Goal: Information Seeking & Learning: Learn about a topic

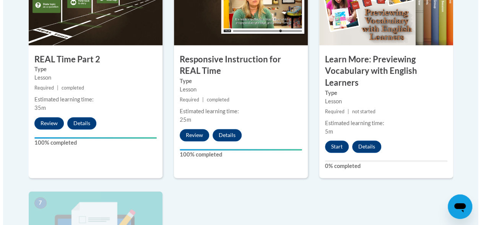
scroll to position [498, 0]
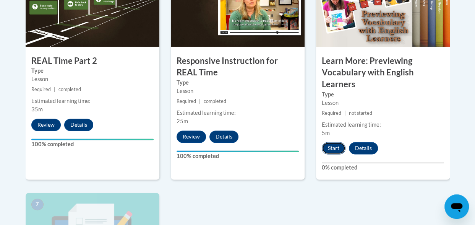
click at [336, 146] on button "Start" at bounding box center [334, 148] width 24 height 12
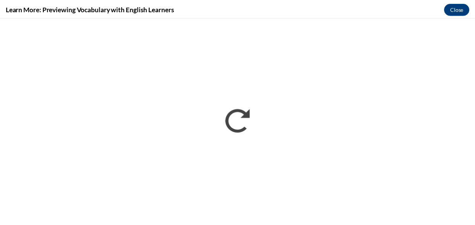
scroll to position [0, 0]
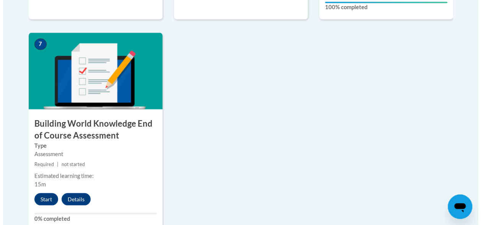
scroll to position [662, 0]
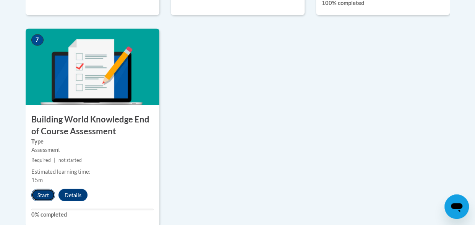
click at [48, 195] on button "Start" at bounding box center [43, 194] width 24 height 12
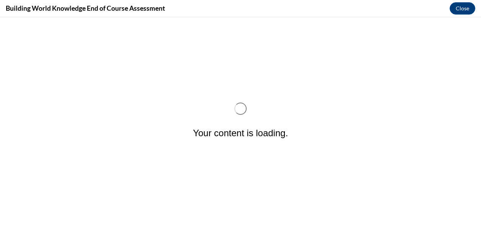
scroll to position [0, 0]
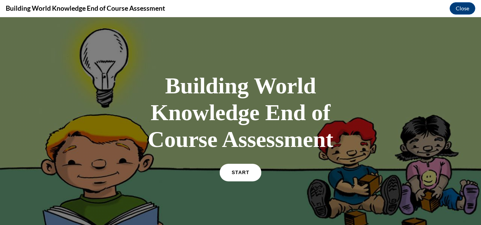
click at [243, 169] on link "START" at bounding box center [240, 173] width 42 height 18
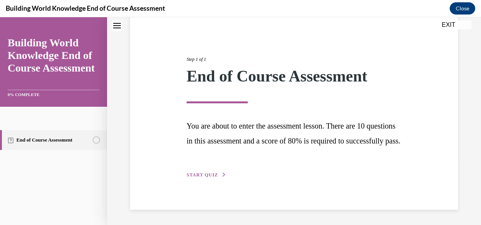
scroll to position [82, 0]
click at [200, 175] on span "START QUIZ" at bounding box center [202, 174] width 31 height 5
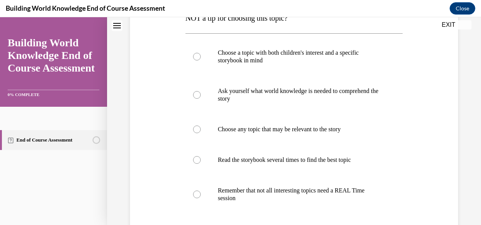
scroll to position [176, 0]
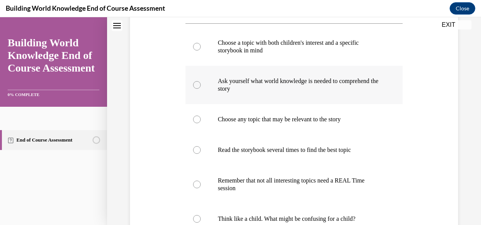
click at [195, 89] on label "Ask yourself what world knowledge is needed to comprehend the story" at bounding box center [294, 85] width 218 height 38
click at [195, 89] on input "Ask yourself what world knowledge is needed to comprehend the story" at bounding box center [197, 85] width 8 height 8
radio input "true"
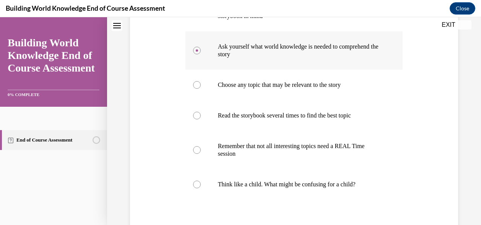
scroll to position [215, 0]
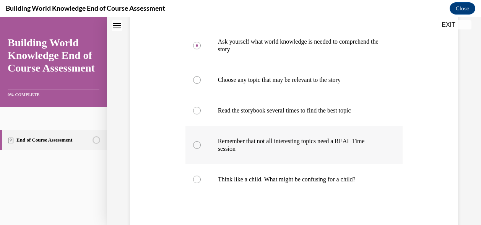
click at [198, 152] on label "Remember that not all interesting topics need a REAL Time session" at bounding box center [294, 145] width 218 height 38
click at [198, 149] on input "Remember that not all interesting topics need a REAL Time session" at bounding box center [197, 145] width 8 height 8
radio input "true"
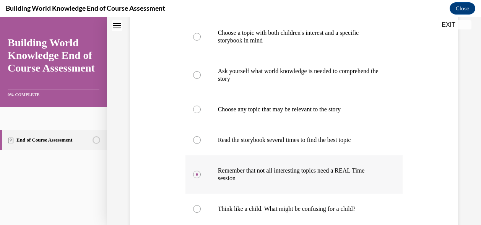
scroll to position [186, 0]
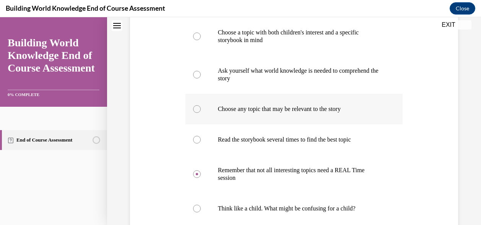
click at [203, 107] on label "Choose any topic that may be relevant to the story" at bounding box center [294, 109] width 218 height 31
click at [201, 107] on input "Choose any topic that may be relevant to the story" at bounding box center [197, 109] width 8 height 8
radio input "true"
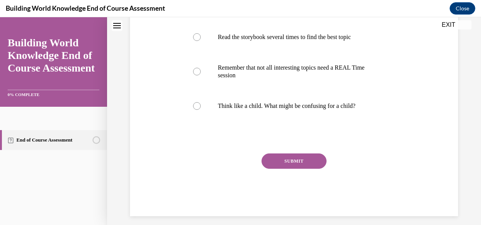
click at [308, 161] on button "SUBMIT" at bounding box center [294, 160] width 65 height 15
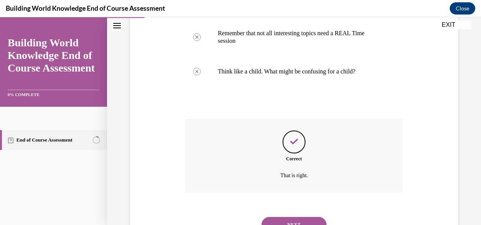
scroll to position [357, 0]
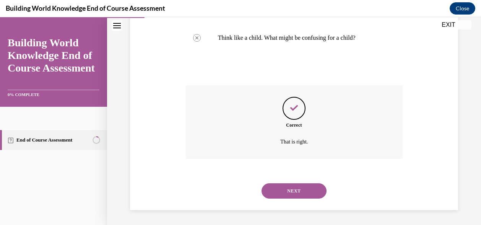
click at [311, 191] on button "NEXT" at bounding box center [294, 190] width 65 height 15
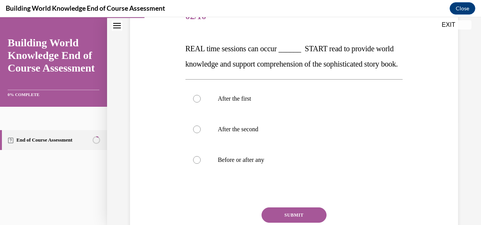
scroll to position [106, 0]
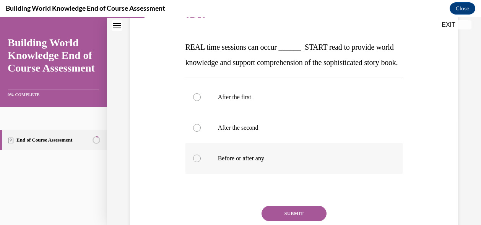
click at [197, 162] on div at bounding box center [197, 158] width 8 height 8
click at [197, 162] on input "Before or after any" at bounding box center [197, 158] width 8 height 8
radio input "true"
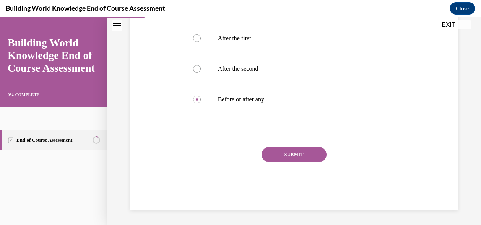
click at [285, 162] on button "SUBMIT" at bounding box center [294, 154] width 65 height 15
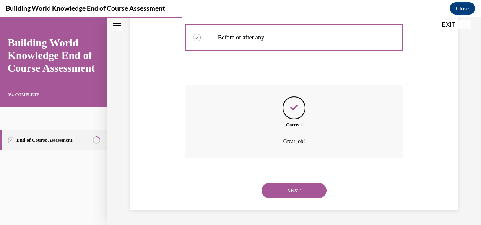
scroll to position [242, 0]
click at [284, 193] on button "NEXT" at bounding box center [294, 190] width 65 height 15
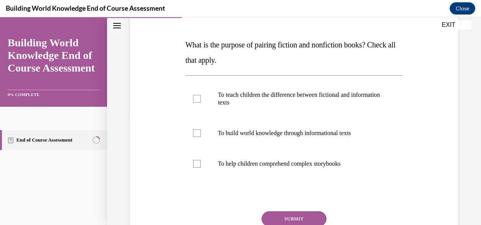
scroll to position [109, 0]
click at [193, 134] on div at bounding box center [197, 133] width 8 height 8
click at [193, 134] on input "To build world knowledge through informational texts" at bounding box center [197, 133] width 8 height 8
checkbox input "true"
click at [283, 220] on button "SUBMIT" at bounding box center [294, 218] width 65 height 15
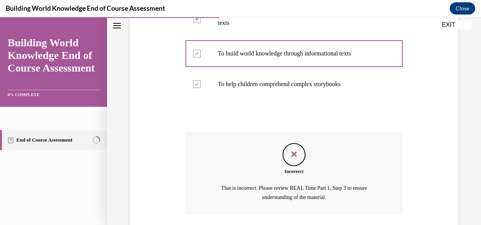
scroll to position [243, 0]
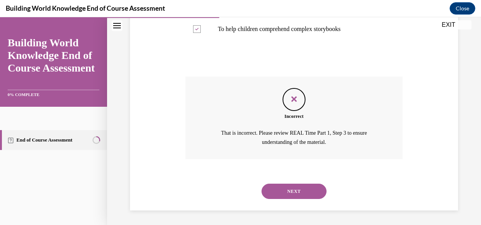
click at [291, 189] on button "NEXT" at bounding box center [294, 191] width 65 height 15
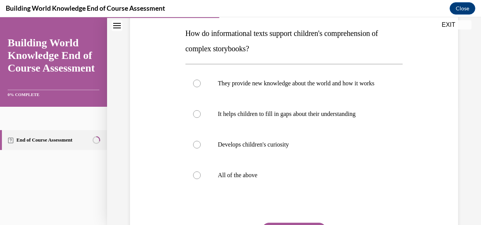
scroll to position [121, 0]
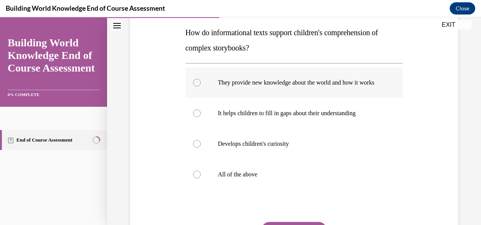
click at [198, 86] on div at bounding box center [197, 83] width 8 height 8
click at [198, 86] on input "They provide new knowledge about the world and how it works" at bounding box center [197, 83] width 8 height 8
radio input "true"
click at [193, 178] on div at bounding box center [197, 175] width 8 height 8
click at [193, 178] on input "All of the above" at bounding box center [197, 175] width 8 height 8
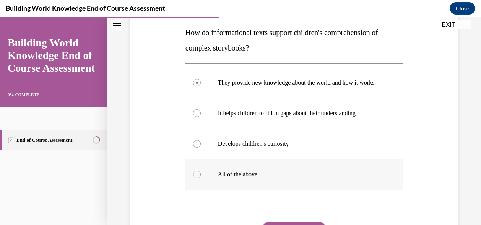
radio input "true"
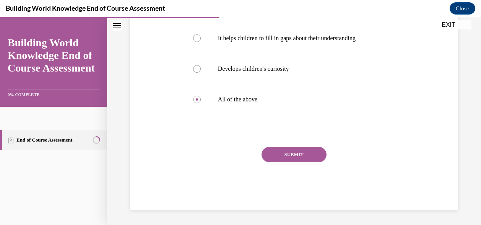
click at [281, 156] on button "SUBMIT" at bounding box center [294, 154] width 65 height 15
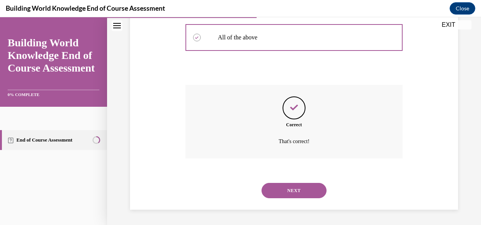
scroll to position [265, 0]
click at [283, 192] on button "NEXT" at bounding box center [294, 190] width 65 height 15
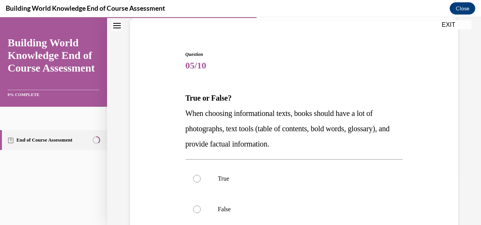
scroll to position [68, 0]
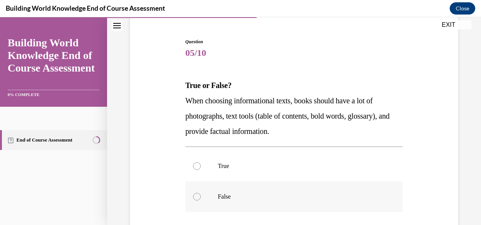
click at [200, 198] on label "False" at bounding box center [294, 196] width 218 height 31
click at [200, 198] on input "False" at bounding box center [197, 197] width 8 height 8
radio input "true"
click at [193, 168] on label "True" at bounding box center [294, 166] width 218 height 31
click at [193, 168] on input "True" at bounding box center [197, 166] width 8 height 8
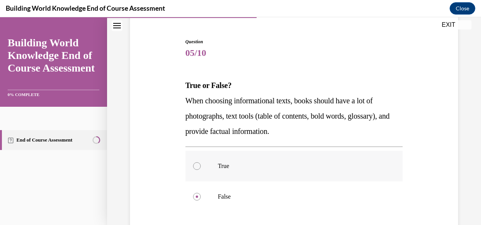
radio input "true"
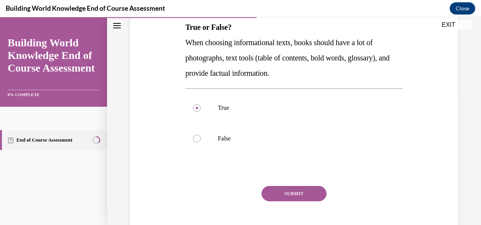
click at [277, 194] on button "SUBMIT" at bounding box center [294, 193] width 65 height 15
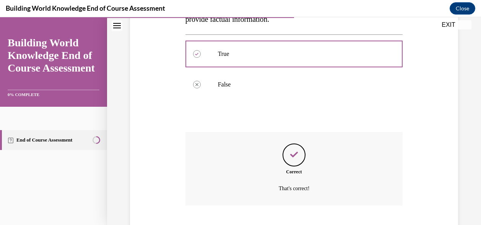
scroll to position [227, 0]
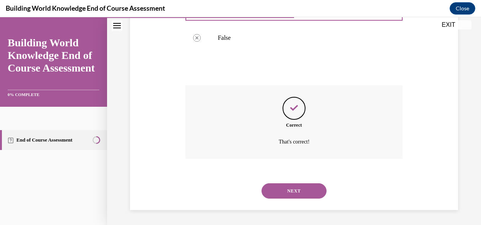
click at [288, 193] on button "NEXT" at bounding box center [294, 190] width 65 height 15
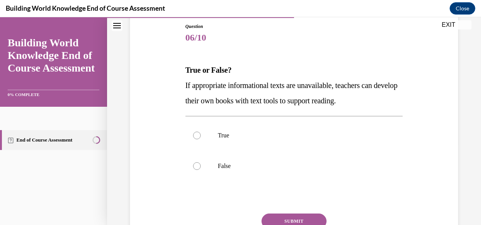
scroll to position [84, 0]
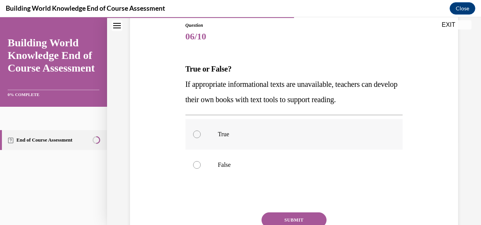
click at [196, 136] on div at bounding box center [197, 134] width 8 height 8
click at [196, 136] on input "True" at bounding box center [197, 134] width 8 height 8
radio input "true"
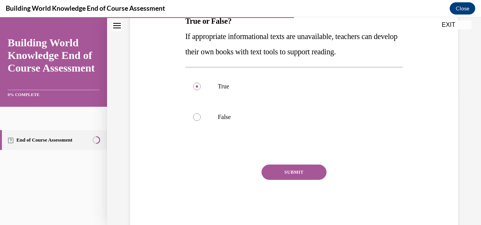
click at [294, 175] on button "SUBMIT" at bounding box center [294, 171] width 65 height 15
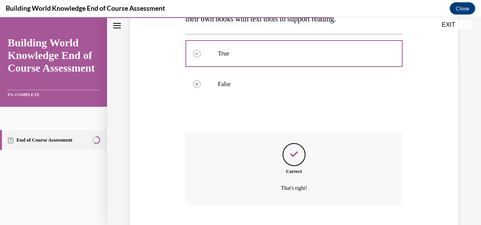
scroll to position [211, 0]
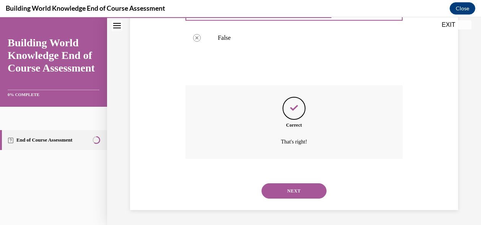
click at [300, 198] on div "NEXT" at bounding box center [294, 190] width 218 height 31
click at [302, 191] on button "NEXT" at bounding box center [294, 190] width 65 height 15
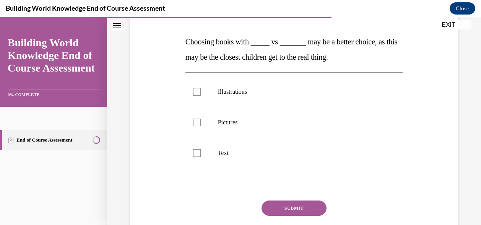
scroll to position [111, 0]
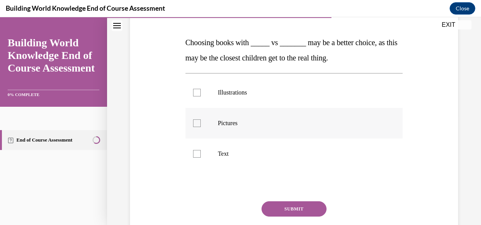
click at [205, 125] on label "Pictures" at bounding box center [294, 123] width 218 height 31
click at [201, 125] on input "Pictures" at bounding box center [197, 123] width 8 height 8
checkbox input "true"
click at [293, 210] on button "SUBMIT" at bounding box center [294, 208] width 65 height 15
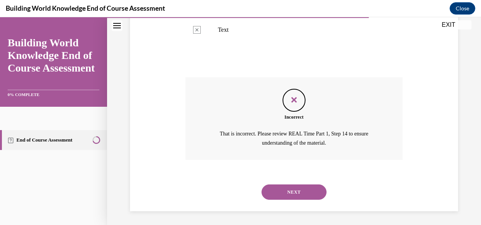
scroll to position [236, 0]
click at [308, 194] on button "NEXT" at bounding box center [294, 191] width 65 height 15
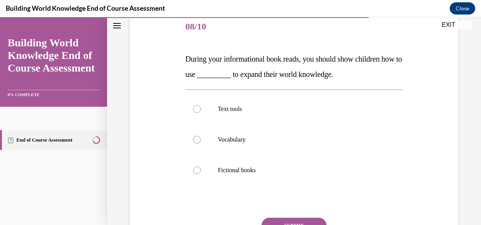
scroll to position [96, 0]
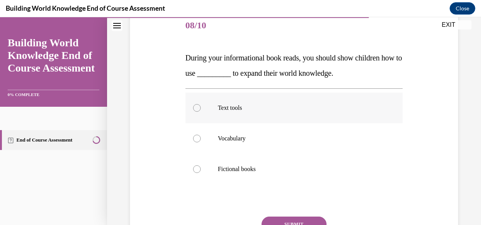
click at [198, 112] on label "Text tools" at bounding box center [294, 108] width 218 height 31
click at [198, 112] on input "Text tools" at bounding box center [197, 108] width 8 height 8
radio input "true"
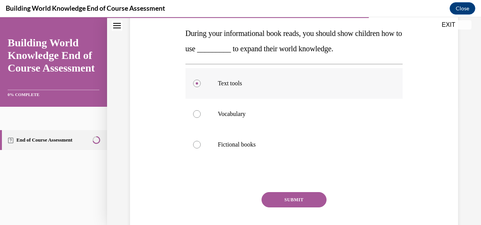
scroll to position [125, 0]
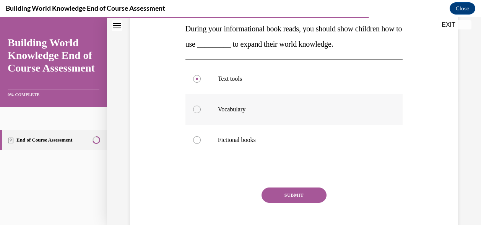
click at [195, 112] on div at bounding box center [197, 110] width 8 height 8
click at [195, 112] on input "Vocabulary" at bounding box center [197, 110] width 8 height 8
radio input "true"
click at [306, 193] on button "SUBMIT" at bounding box center [294, 194] width 65 height 15
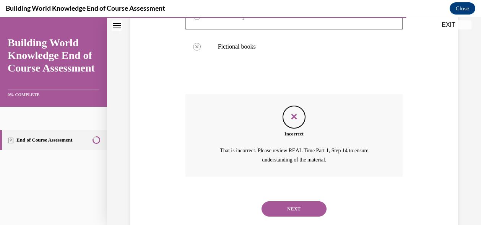
scroll to position [236, 0]
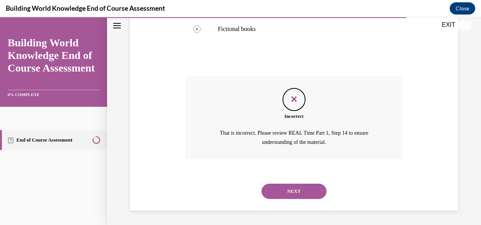
click at [285, 188] on button "NEXT" at bounding box center [294, 191] width 65 height 15
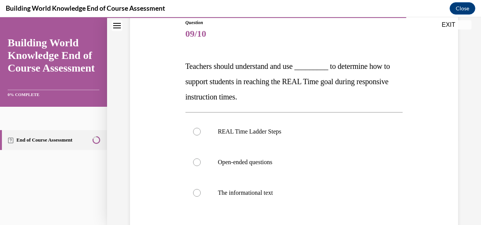
scroll to position [95, 0]
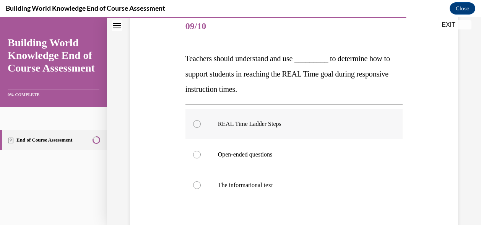
click at [210, 118] on label "REAL Time Ladder Steps" at bounding box center [294, 124] width 218 height 31
click at [201, 120] on input "REAL Time Ladder Steps" at bounding box center [197, 124] width 8 height 8
radio input "true"
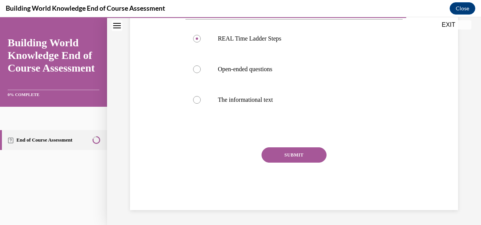
click at [289, 154] on button "SUBMIT" at bounding box center [294, 154] width 65 height 15
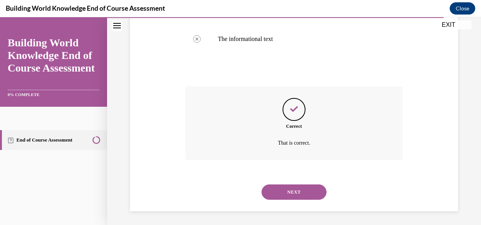
scroll to position [242, 0]
click at [297, 194] on button "NEXT" at bounding box center [294, 190] width 65 height 15
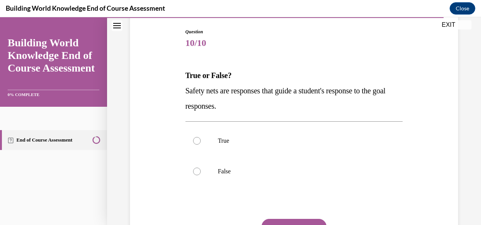
scroll to position [87, 0]
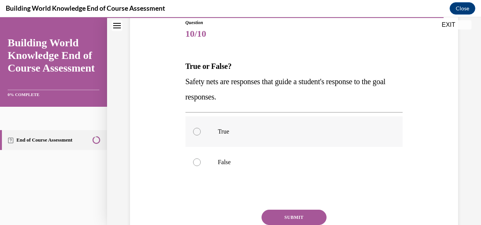
click at [200, 135] on label "True" at bounding box center [294, 131] width 218 height 31
click at [200, 135] on input "True" at bounding box center [197, 132] width 8 height 8
radio input "true"
click at [296, 214] on button "SUBMIT" at bounding box center [294, 217] width 65 height 15
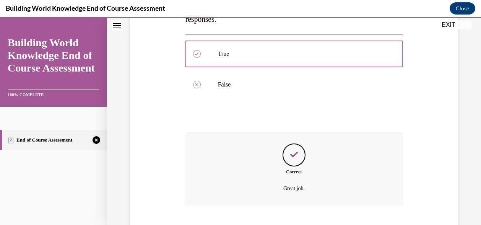
scroll to position [211, 0]
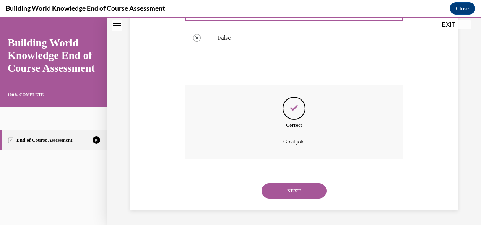
click at [304, 194] on button "NEXT" at bounding box center [294, 190] width 65 height 15
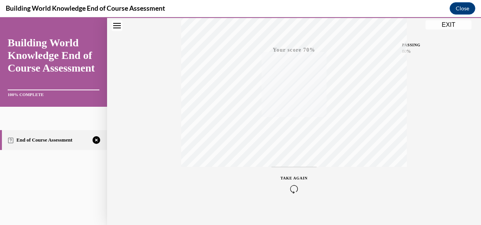
scroll to position [184, 0]
click at [291, 171] on div "TAKE AGAIN" at bounding box center [294, 174] width 27 height 18
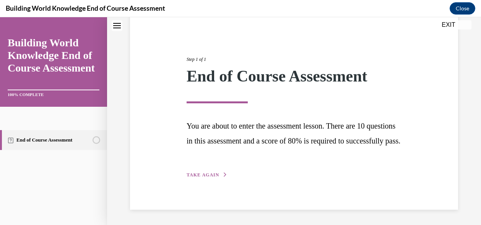
scroll to position [82, 0]
click at [201, 177] on span "TAKE AGAIN" at bounding box center [203, 174] width 32 height 5
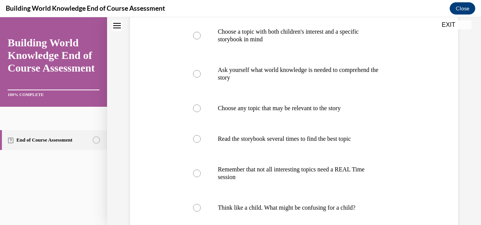
scroll to position [187, 0]
click at [196, 41] on label "Choose a topic with both children's interest and a specific storybook in mind" at bounding box center [294, 36] width 218 height 38
click at [196, 40] on input "Choose a topic with both children's interest and a specific storybook in mind" at bounding box center [197, 36] width 8 height 8
radio input "true"
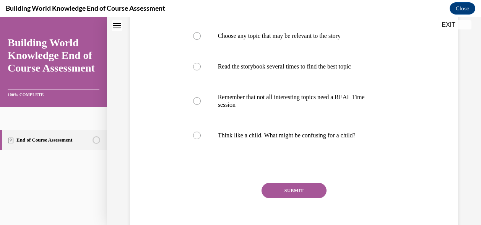
click at [307, 188] on button "SUBMIT" at bounding box center [294, 190] width 65 height 15
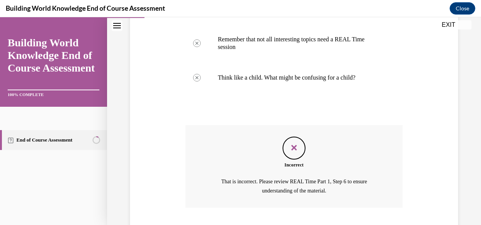
scroll to position [365, 0]
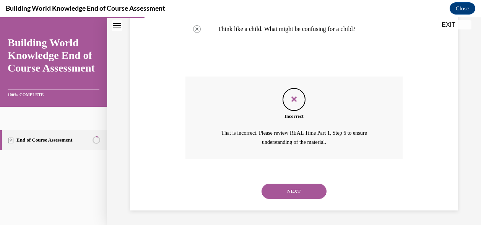
click at [307, 193] on button "NEXT" at bounding box center [294, 191] width 65 height 15
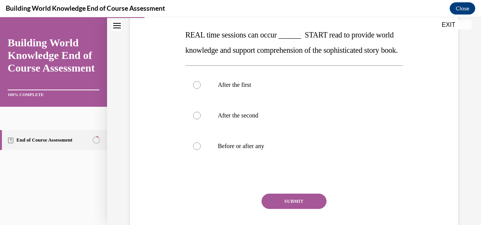
scroll to position [132, 0]
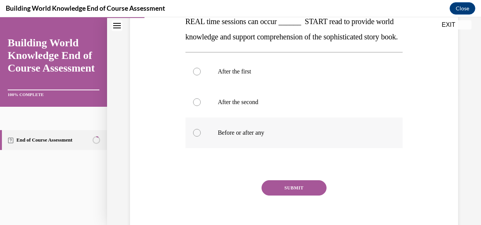
click at [200, 147] on label "Before or after any" at bounding box center [294, 132] width 218 height 31
click at [200, 136] on input "Before or after any" at bounding box center [197, 133] width 8 height 8
radio input "true"
click at [288, 195] on button "SUBMIT" at bounding box center [294, 187] width 65 height 15
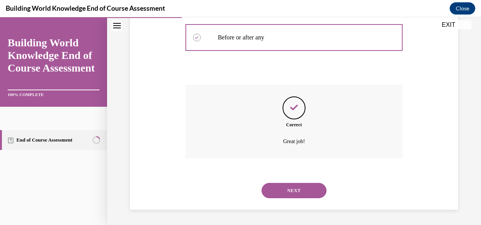
scroll to position [242, 0]
click at [301, 192] on button "NEXT" at bounding box center [294, 190] width 65 height 15
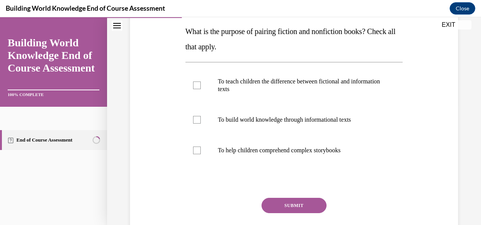
scroll to position [122, 0]
click at [199, 119] on div at bounding box center [197, 120] width 8 height 8
click at [199, 119] on input "To build world knowledge through informational texts" at bounding box center [197, 120] width 8 height 8
checkbox input "true"
click at [291, 201] on button "SUBMIT" at bounding box center [294, 205] width 65 height 15
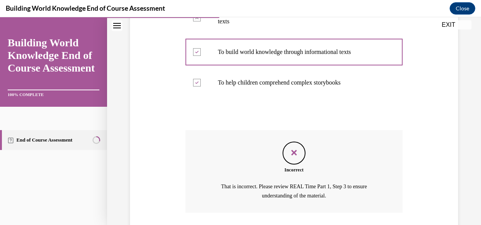
scroll to position [243, 0]
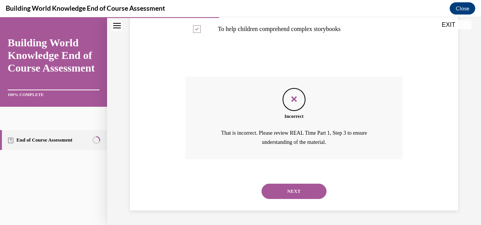
click at [296, 190] on button "NEXT" at bounding box center [294, 191] width 65 height 15
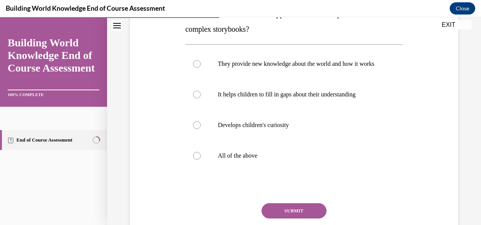
scroll to position [140, 0]
click at [199, 67] on div at bounding box center [197, 64] width 8 height 8
click at [199, 67] on input "They provide new knowledge about the world and how it works" at bounding box center [197, 64] width 8 height 8
radio input "true"
click at [300, 211] on button "SUBMIT" at bounding box center [294, 210] width 65 height 15
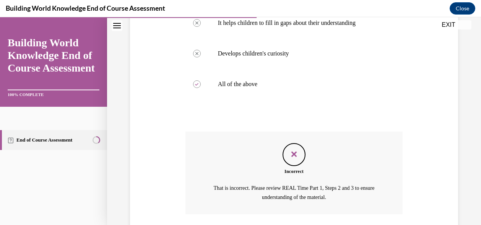
scroll to position [274, 0]
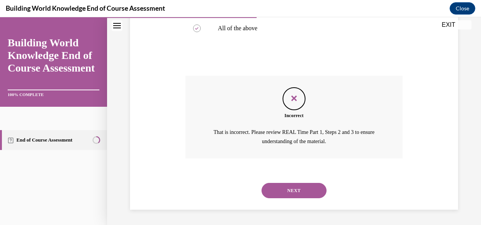
click at [291, 192] on button "NEXT" at bounding box center [294, 190] width 65 height 15
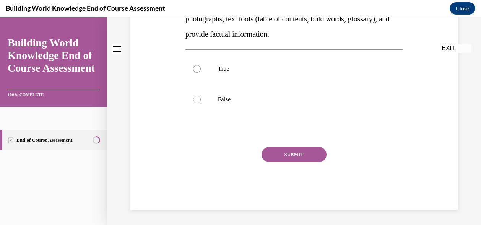
scroll to position [0, 0]
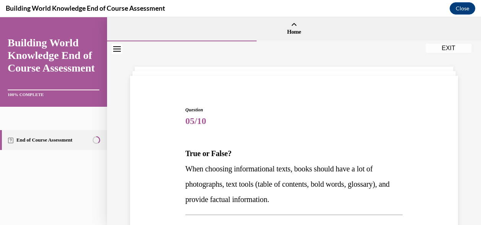
click at [450, 50] on button "EXIT" at bounding box center [449, 48] width 46 height 9
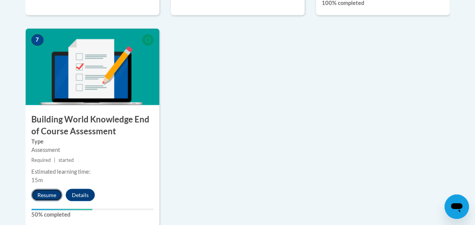
click at [56, 193] on button "Resume" at bounding box center [46, 194] width 31 height 12
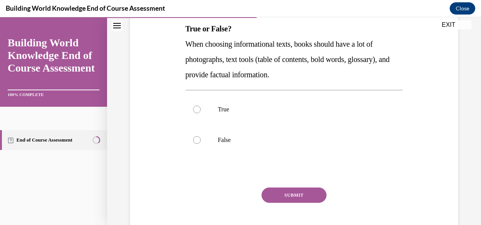
scroll to position [125, 0]
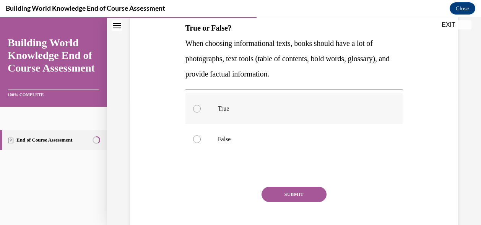
click at [201, 110] on label "True" at bounding box center [294, 108] width 218 height 31
click at [201, 110] on input "True" at bounding box center [197, 109] width 8 height 8
radio input "true"
click at [290, 194] on button "SUBMIT" at bounding box center [294, 194] width 65 height 15
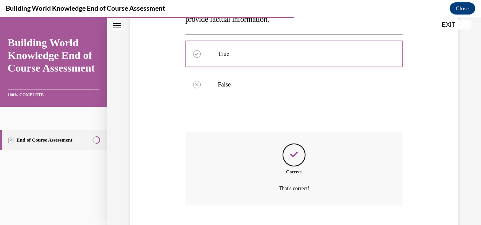
scroll to position [227, 0]
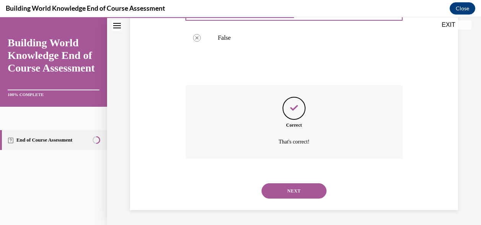
click at [296, 197] on button "NEXT" at bounding box center [294, 190] width 65 height 15
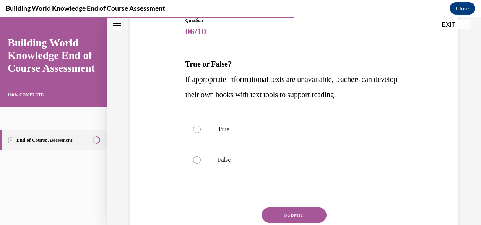
scroll to position [90, 0]
click at [194, 129] on div at bounding box center [197, 129] width 8 height 8
click at [194, 129] on input "True" at bounding box center [197, 129] width 8 height 8
radio input "true"
click at [283, 209] on button "SUBMIT" at bounding box center [294, 214] width 65 height 15
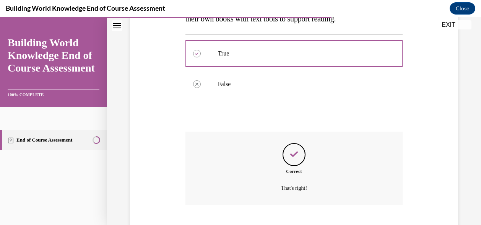
scroll to position [211, 0]
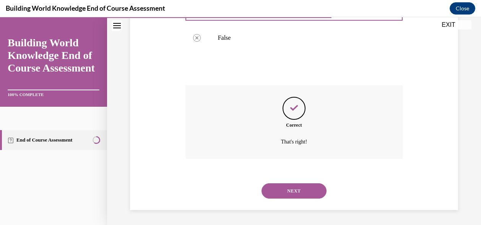
click at [299, 192] on button "NEXT" at bounding box center [294, 190] width 65 height 15
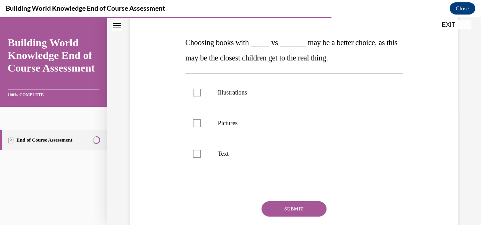
scroll to position [110, 0]
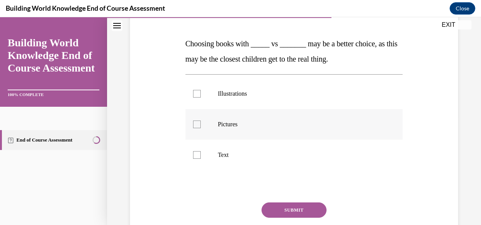
click at [198, 131] on label "Pictures" at bounding box center [294, 124] width 218 height 31
click at [198, 128] on input "Pictures" at bounding box center [197, 124] width 8 height 8
checkbox input "true"
click at [193, 159] on label "Text" at bounding box center [294, 155] width 218 height 31
click at [193, 159] on input "Text" at bounding box center [197, 155] width 8 height 8
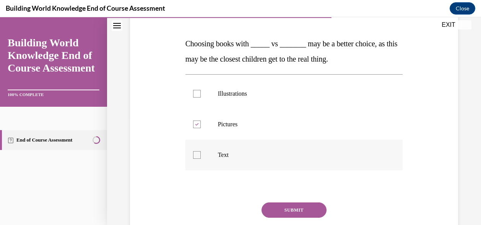
checkbox input "true"
click at [293, 203] on button "SUBMIT" at bounding box center [294, 209] width 65 height 15
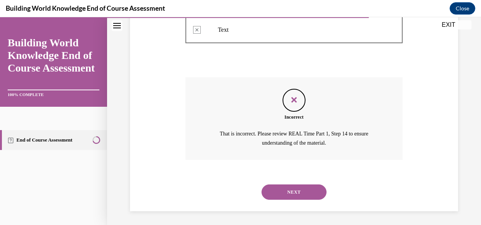
scroll to position [236, 0]
click at [297, 191] on button "NEXT" at bounding box center [294, 191] width 65 height 15
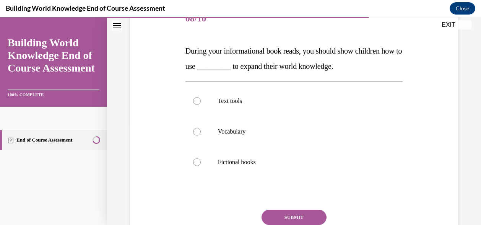
scroll to position [103, 0]
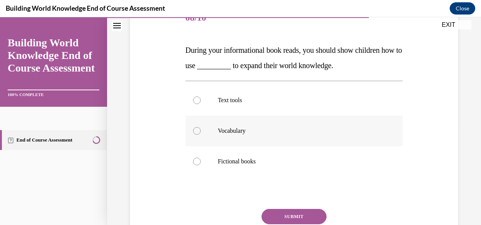
click at [197, 131] on div at bounding box center [197, 131] width 8 height 8
click at [197, 131] on input "Vocabulary" at bounding box center [197, 131] width 8 height 8
radio input "true"
click at [281, 215] on button "SUBMIT" at bounding box center [294, 216] width 65 height 15
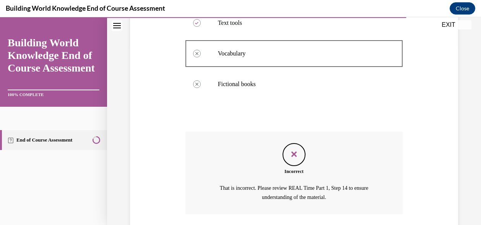
scroll to position [217, 0]
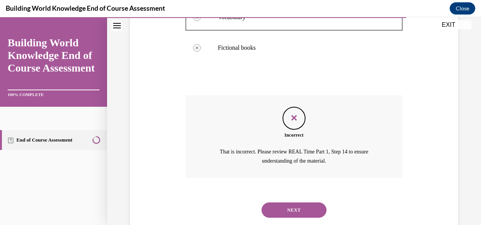
click at [289, 210] on button "NEXT" at bounding box center [294, 209] width 65 height 15
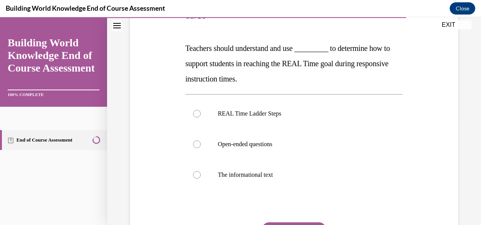
scroll to position [134, 0]
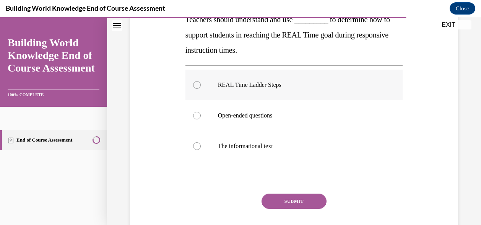
click at [196, 87] on div at bounding box center [197, 85] width 8 height 8
click at [196, 87] on input "REAL Time Ladder Steps" at bounding box center [197, 85] width 8 height 8
radio input "true"
click at [293, 200] on button "SUBMIT" at bounding box center [294, 200] width 65 height 15
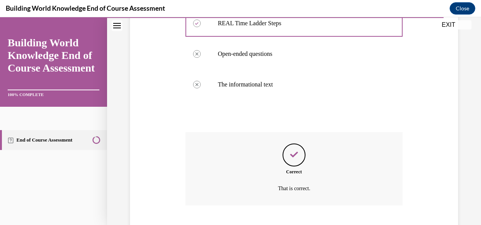
scroll to position [242, 0]
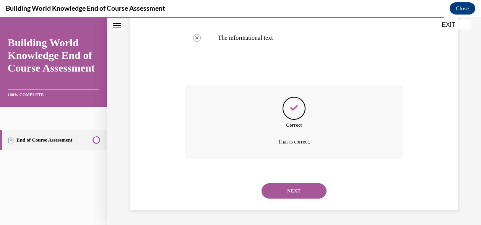
click at [298, 197] on button "NEXT" at bounding box center [294, 190] width 65 height 15
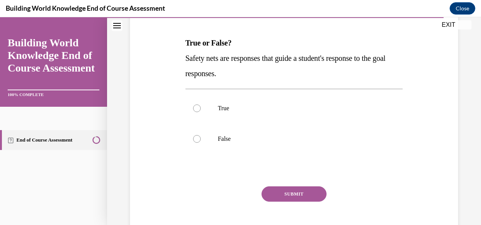
scroll to position [127, 0]
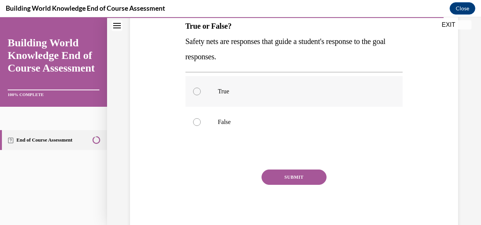
click at [203, 100] on label "True" at bounding box center [294, 91] width 218 height 31
click at [201, 95] on input "True" at bounding box center [197, 92] width 8 height 8
radio input "true"
click at [301, 177] on button "SUBMIT" at bounding box center [294, 176] width 65 height 15
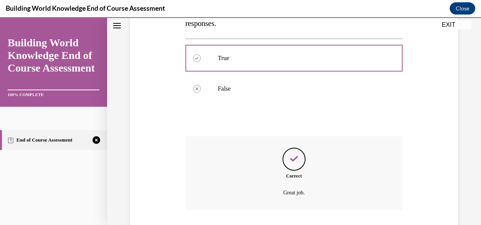
scroll to position [211, 0]
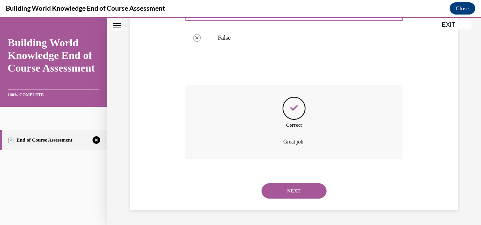
click at [314, 198] on button "NEXT" at bounding box center [294, 190] width 65 height 15
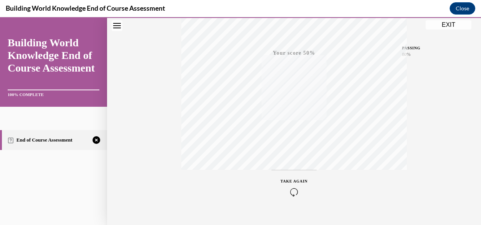
scroll to position [184, 0]
click at [295, 174] on icon "button" at bounding box center [294, 178] width 27 height 8
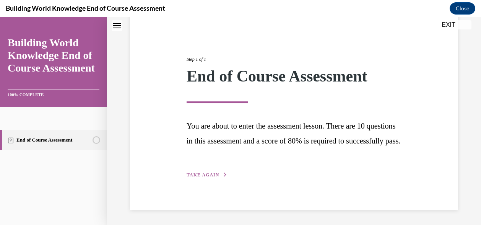
click at [210, 184] on div "Step 1 of 1 End of Course Assessment You are about to enter the assessment less…" at bounding box center [294, 109] width 328 height 202
click at [213, 178] on button "TAKE AGAIN" at bounding box center [207, 174] width 41 height 7
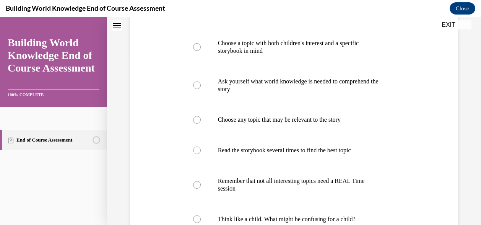
scroll to position [176, 0]
click at [200, 91] on label "Ask yourself what world knowledge is needed to comprehend the story" at bounding box center [294, 85] width 218 height 38
click at [200, 89] on input "Ask yourself what world knowledge is needed to comprehend the story" at bounding box center [197, 85] width 8 height 8
radio input "true"
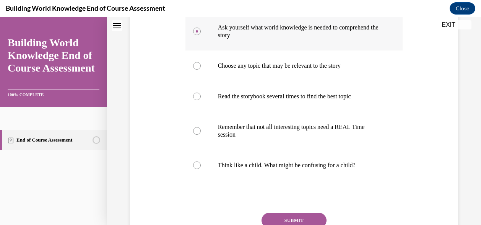
scroll to position [229, 0]
click at [288, 214] on button "SUBMIT" at bounding box center [294, 220] width 65 height 15
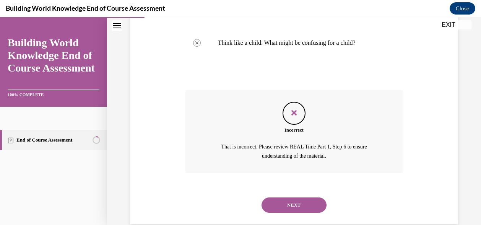
scroll to position [365, 0]
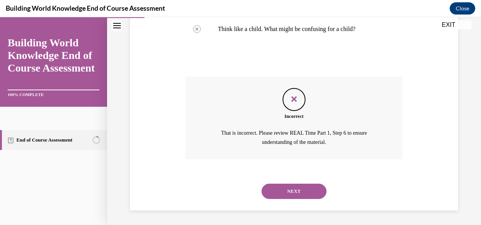
click at [289, 190] on button "NEXT" at bounding box center [294, 191] width 65 height 15
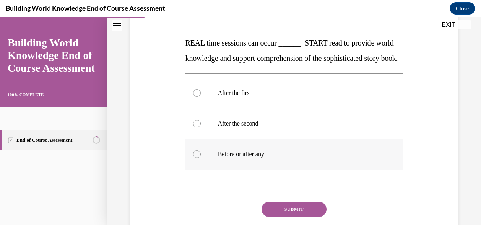
click at [196, 158] on div at bounding box center [197, 154] width 8 height 8
click at [196, 158] on input "Before or after any" at bounding box center [197, 154] width 8 height 8
radio input "true"
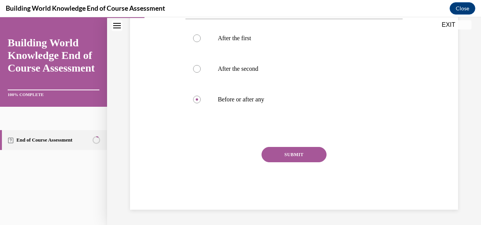
click at [301, 161] on button "SUBMIT" at bounding box center [294, 154] width 65 height 15
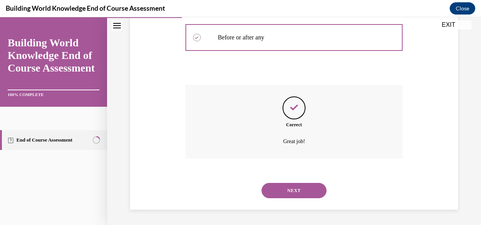
scroll to position [242, 0]
click at [299, 190] on button "NEXT" at bounding box center [294, 190] width 65 height 15
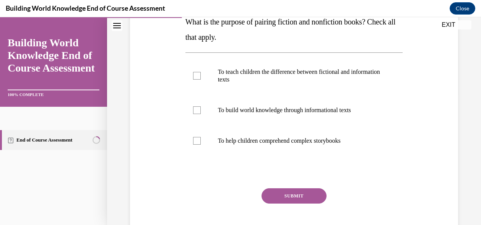
scroll to position [136, 0]
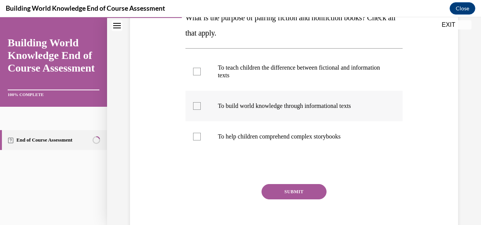
click at [201, 106] on label "To build world knowledge through informational texts" at bounding box center [294, 106] width 218 height 31
click at [201, 106] on input "To build world knowledge through informational texts" at bounding box center [197, 106] width 8 height 8
checkbox input "true"
click at [288, 192] on button "SUBMIT" at bounding box center [294, 191] width 65 height 15
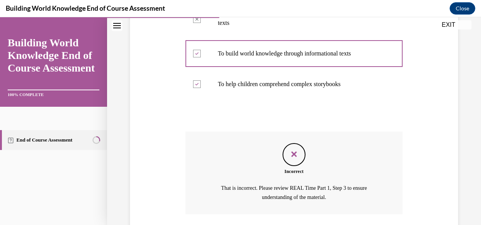
scroll to position [242, 0]
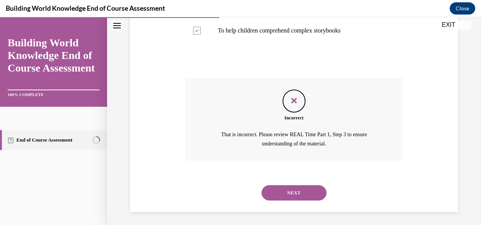
click at [289, 198] on button "NEXT" at bounding box center [294, 192] width 65 height 15
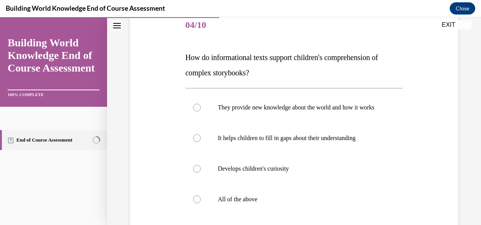
scroll to position [100, 0]
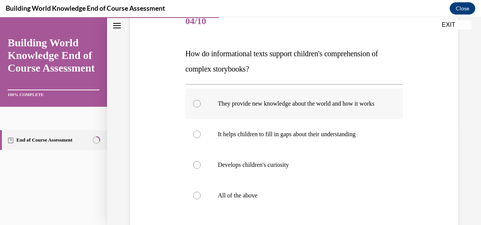
click at [190, 112] on label "They provide new knowledge about the world and how it works" at bounding box center [294, 103] width 218 height 31
click at [193, 107] on input "They provide new knowledge about the world and how it works" at bounding box center [197, 104] width 8 height 8
radio input "true"
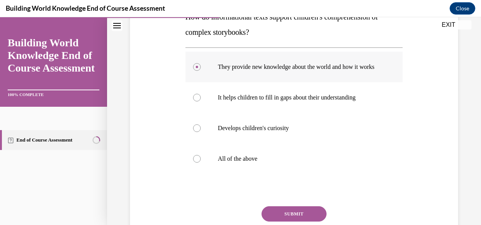
scroll to position [203, 0]
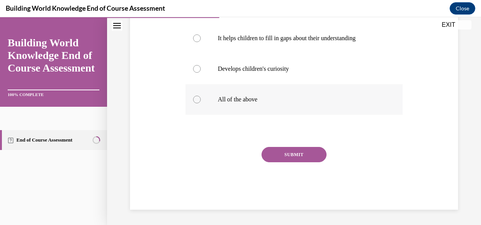
click at [200, 99] on label "All of the above" at bounding box center [294, 99] width 218 height 31
click at [200, 99] on input "All of the above" at bounding box center [197, 100] width 8 height 8
radio input "true"
click at [300, 153] on button "SUBMIT" at bounding box center [294, 154] width 65 height 15
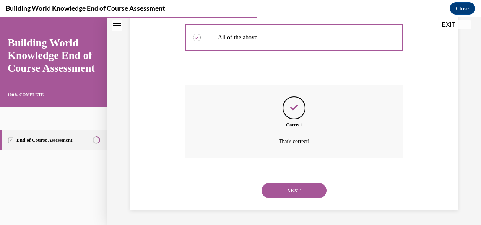
scroll to position [265, 0]
click at [297, 188] on button "NEXT" at bounding box center [294, 190] width 65 height 15
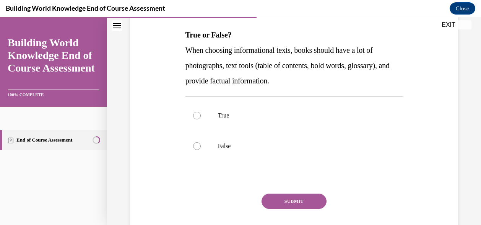
scroll to position [119, 0]
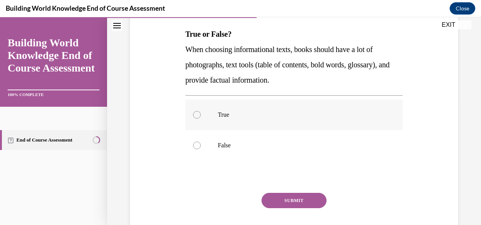
click at [196, 119] on label "True" at bounding box center [294, 114] width 218 height 31
click at [196, 119] on input "True" at bounding box center [197, 115] width 8 height 8
radio input "true"
click at [284, 200] on button "SUBMIT" at bounding box center [294, 200] width 65 height 15
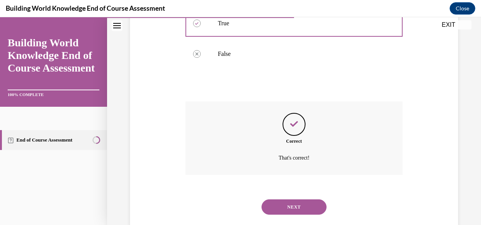
scroll to position [227, 0]
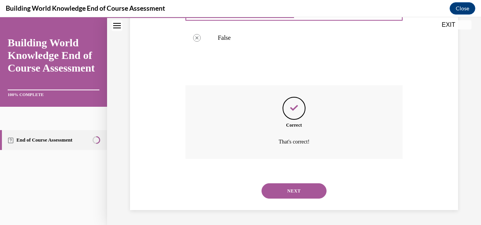
click at [292, 187] on button "NEXT" at bounding box center [294, 190] width 65 height 15
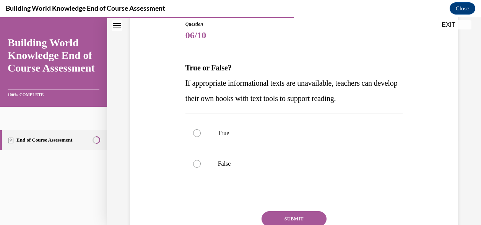
scroll to position [149, 0]
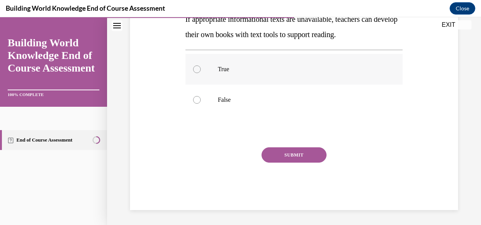
click at [195, 68] on div at bounding box center [197, 69] width 8 height 8
click at [195, 68] on input "True" at bounding box center [197, 69] width 8 height 8
radio input "true"
click at [291, 155] on button "SUBMIT" at bounding box center [294, 154] width 65 height 15
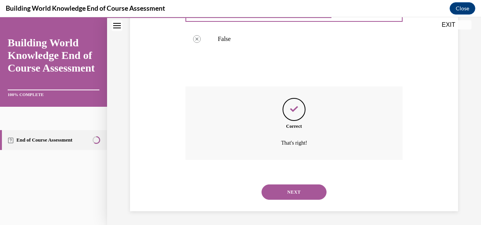
scroll to position [211, 0]
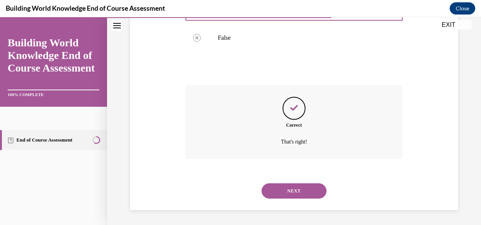
click at [296, 185] on button "NEXT" at bounding box center [294, 190] width 65 height 15
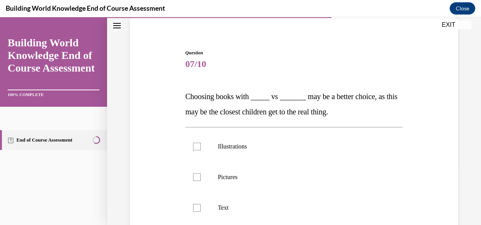
scroll to position [125, 0]
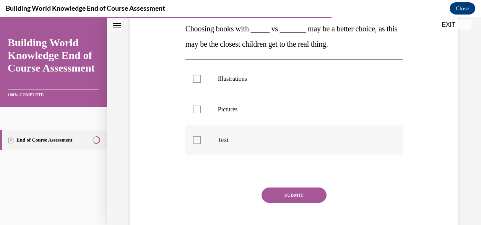
click at [198, 141] on div at bounding box center [197, 140] width 8 height 8
click at [198, 141] on input "Text" at bounding box center [197, 140] width 8 height 8
checkbox input "true"
click at [204, 79] on label "Illustrations" at bounding box center [294, 78] width 218 height 31
click at [201, 79] on input "Illustrations" at bounding box center [197, 79] width 8 height 8
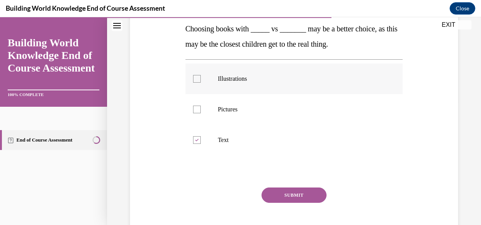
checkbox input "true"
click at [197, 116] on label "Pictures" at bounding box center [294, 109] width 218 height 31
click at [197, 113] on input "Pictures" at bounding box center [197, 110] width 8 height 8
checkbox input "true"
click at [296, 196] on button "SUBMIT" at bounding box center [294, 194] width 65 height 15
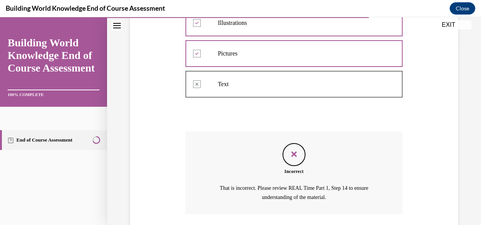
scroll to position [236, 0]
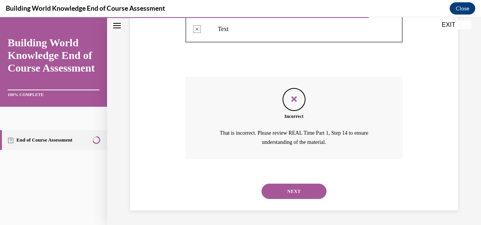
click at [304, 188] on button "NEXT" at bounding box center [294, 191] width 65 height 15
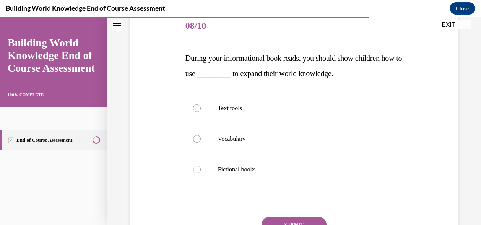
scroll to position [96, 0]
click at [210, 103] on label "Text tools" at bounding box center [294, 108] width 218 height 31
click at [201, 104] on input "Text tools" at bounding box center [197, 108] width 8 height 8
radio input "true"
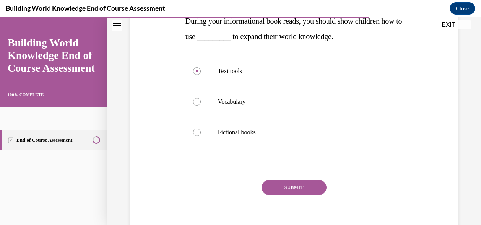
click at [284, 191] on button "SUBMIT" at bounding box center [294, 187] width 65 height 15
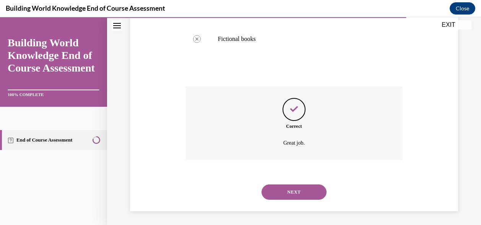
scroll to position [227, 0]
click at [286, 193] on button "NEXT" at bounding box center [294, 190] width 65 height 15
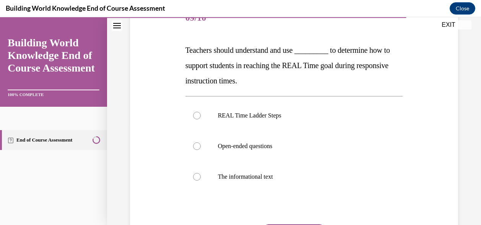
scroll to position [130, 0]
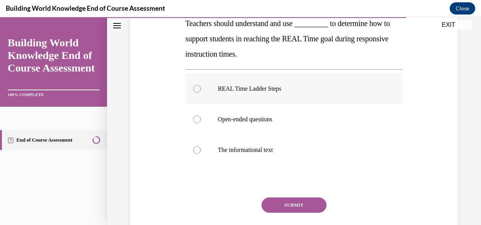
click at [191, 86] on label "REAL Time Ladder Steps" at bounding box center [294, 88] width 218 height 31
click at [193, 86] on input "REAL Time Ladder Steps" at bounding box center [197, 89] width 8 height 8
radio input "true"
click at [293, 200] on button "SUBMIT" at bounding box center [294, 204] width 65 height 15
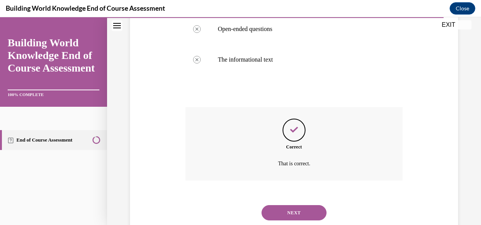
scroll to position [242, 0]
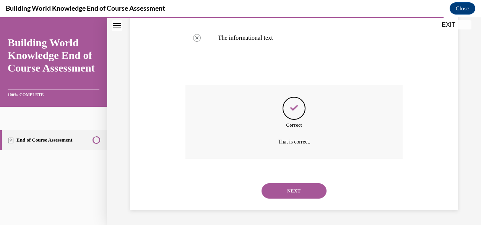
click at [297, 196] on button "NEXT" at bounding box center [294, 190] width 65 height 15
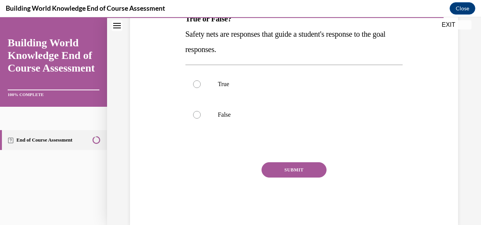
scroll to position [136, 0]
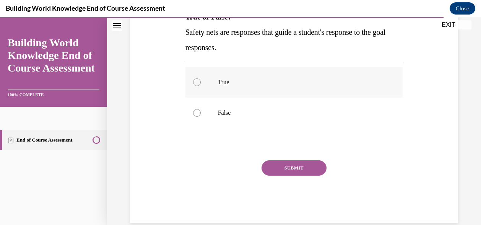
click at [201, 85] on label "True" at bounding box center [294, 82] width 218 height 31
click at [201, 85] on input "True" at bounding box center [197, 82] width 8 height 8
radio input "true"
click at [301, 180] on div "SUBMIT" at bounding box center [294, 179] width 218 height 38
click at [300, 168] on button "SUBMIT" at bounding box center [294, 167] width 65 height 15
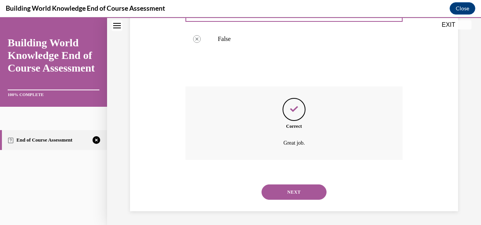
scroll to position [211, 0]
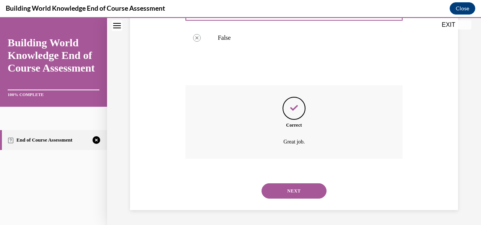
click at [294, 191] on button "NEXT" at bounding box center [294, 190] width 65 height 15
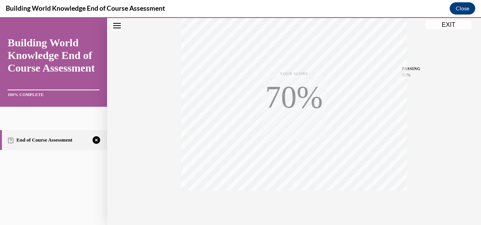
scroll to position [184, 0]
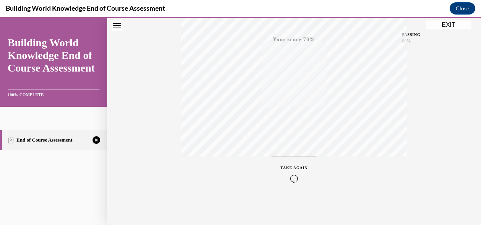
click at [292, 179] on icon "button" at bounding box center [294, 178] width 27 height 8
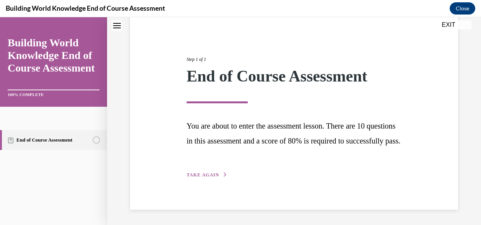
click at [214, 173] on span "TAKE AGAIN" at bounding box center [203, 174] width 32 height 5
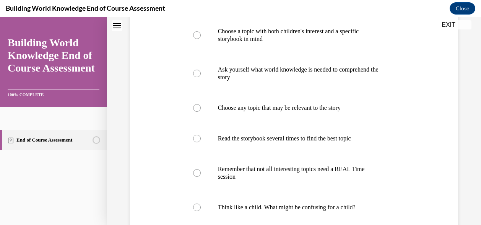
scroll to position [182, 0]
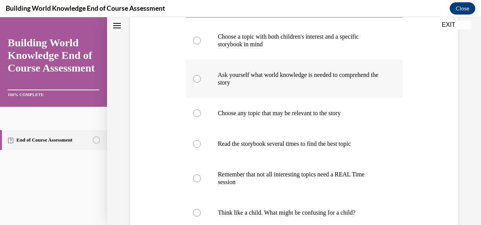
click at [199, 80] on div at bounding box center [197, 79] width 8 height 8
click at [199, 80] on input "Ask yourself what world knowledge is needed to comprehend the story" at bounding box center [197, 79] width 8 height 8
radio input "true"
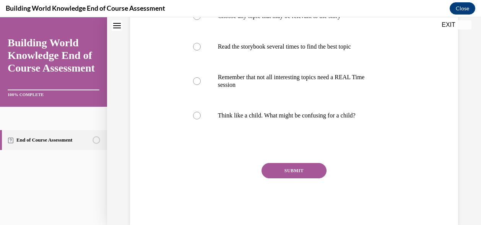
click at [307, 173] on button "SUBMIT" at bounding box center [294, 170] width 65 height 15
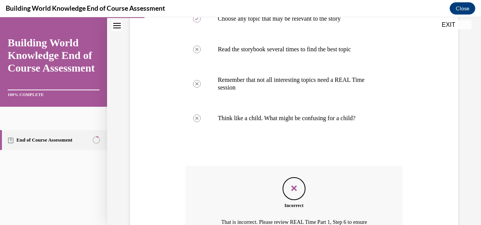
scroll to position [365, 0]
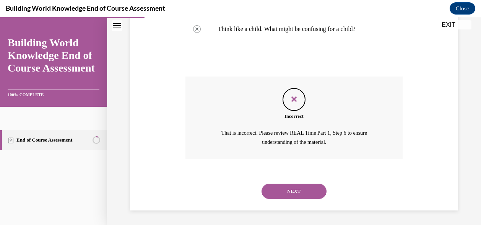
click at [288, 196] on button "NEXT" at bounding box center [294, 191] width 65 height 15
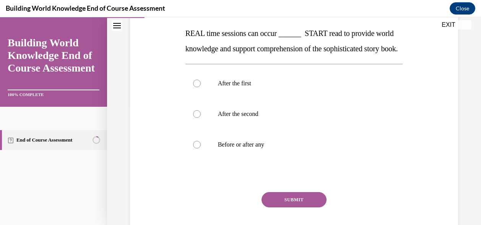
scroll to position [120, 0]
click at [196, 160] on label "Before or after any" at bounding box center [294, 144] width 218 height 31
click at [196, 148] on input "Before or after any" at bounding box center [197, 145] width 8 height 8
radio input "true"
click at [286, 207] on button "SUBMIT" at bounding box center [294, 199] width 65 height 15
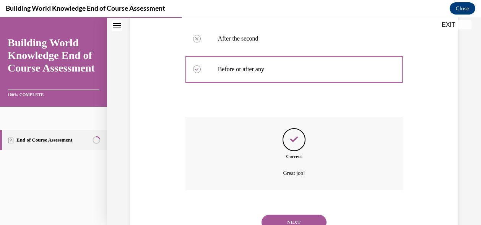
scroll to position [242, 0]
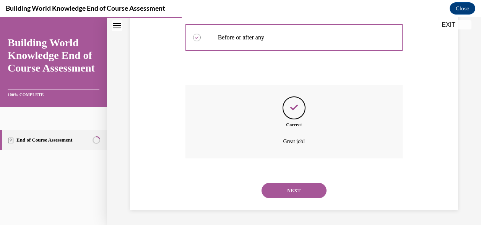
click at [303, 194] on button "NEXT" at bounding box center [294, 190] width 65 height 15
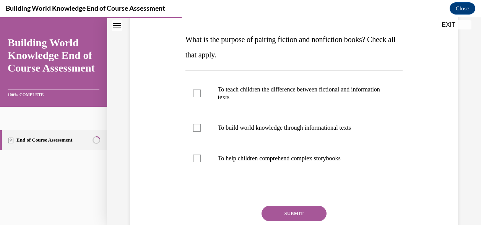
scroll to position [122, 0]
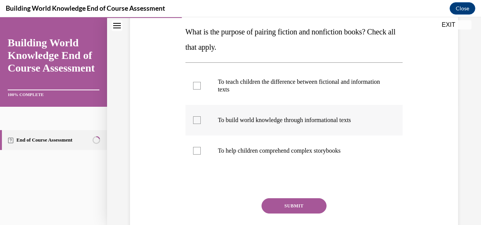
click at [198, 119] on div at bounding box center [197, 120] width 8 height 8
click at [198, 119] on input "To build world knowledge through informational texts" at bounding box center [197, 120] width 8 height 8
checkbox input "true"
click at [287, 207] on button "SUBMIT" at bounding box center [294, 205] width 65 height 15
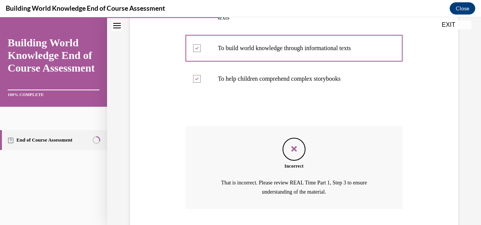
scroll to position [243, 0]
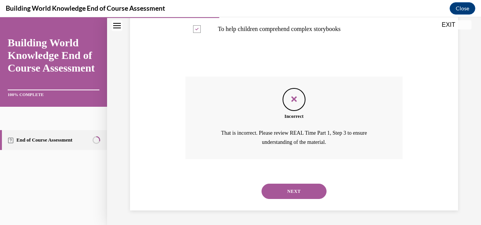
click at [289, 195] on button "NEXT" at bounding box center [294, 191] width 65 height 15
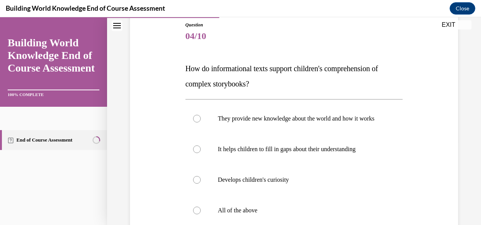
scroll to position [91, 0]
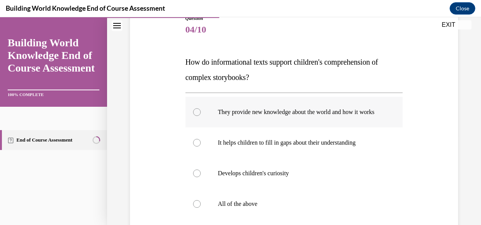
click at [200, 119] on label "They provide new knowledge about the world and how it works" at bounding box center [294, 112] width 218 height 31
click at [200, 116] on input "They provide new knowledge about the world and how it works" at bounding box center [197, 112] width 8 height 8
radio input "true"
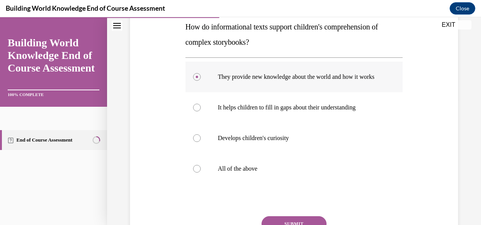
scroll to position [203, 0]
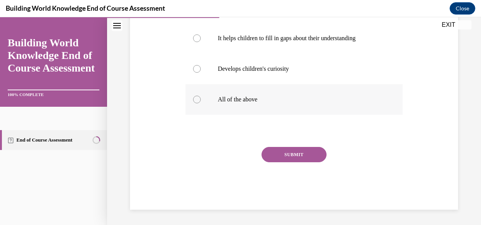
click at [200, 103] on label "All of the above" at bounding box center [294, 99] width 218 height 31
click at [200, 103] on input "All of the above" at bounding box center [197, 100] width 8 height 8
radio input "true"
click at [308, 157] on button "SUBMIT" at bounding box center [294, 154] width 65 height 15
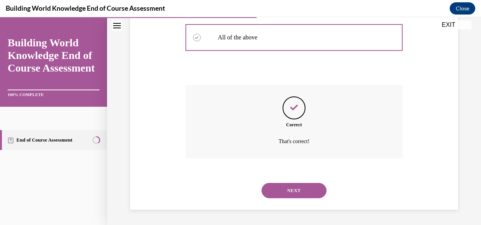
scroll to position [265, 0]
click at [287, 192] on button "NEXT" at bounding box center [294, 190] width 65 height 15
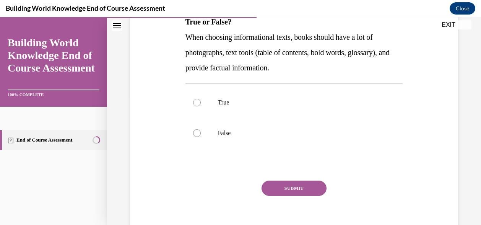
scroll to position [133, 0]
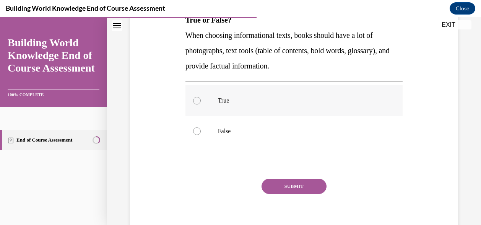
click at [198, 102] on div at bounding box center [197, 101] width 8 height 8
click at [198, 102] on input "True" at bounding box center [197, 101] width 8 height 8
radio input "true"
click at [300, 192] on button "SUBMIT" at bounding box center [294, 186] width 65 height 15
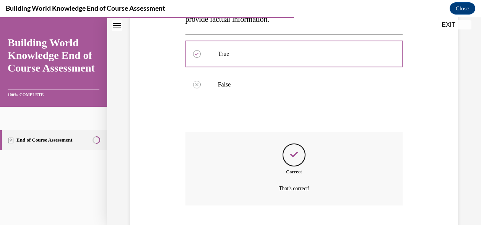
scroll to position [227, 0]
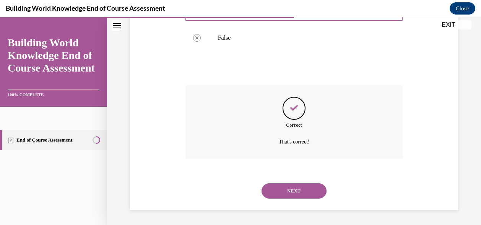
click at [286, 194] on button "NEXT" at bounding box center [294, 190] width 65 height 15
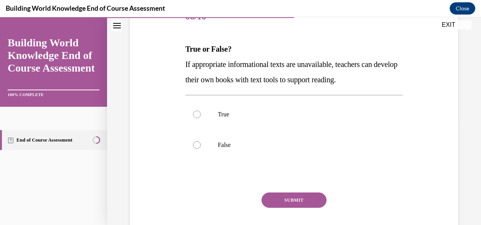
scroll to position [107, 0]
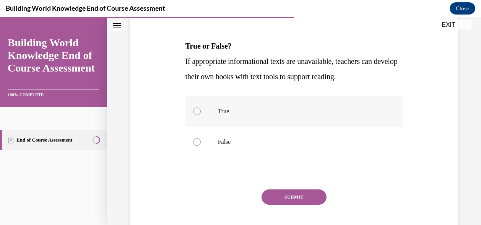
click at [198, 111] on div at bounding box center [197, 111] width 8 height 8
click at [198, 111] on input "True" at bounding box center [197, 111] width 8 height 8
radio input "true"
click at [300, 202] on button "SUBMIT" at bounding box center [294, 196] width 65 height 15
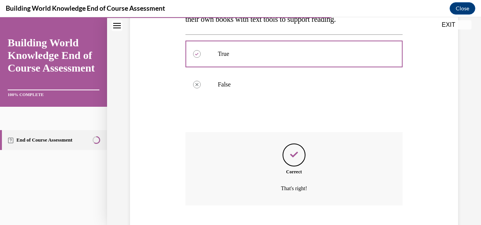
scroll to position [211, 0]
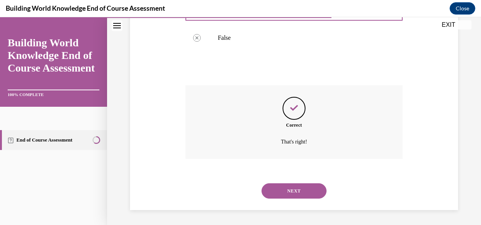
click at [290, 186] on button "NEXT" at bounding box center [294, 190] width 65 height 15
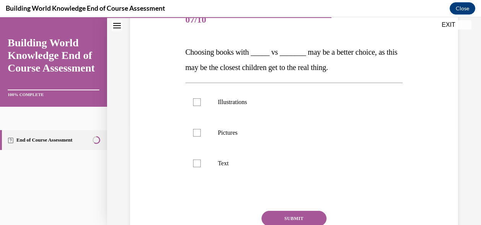
scroll to position [104, 0]
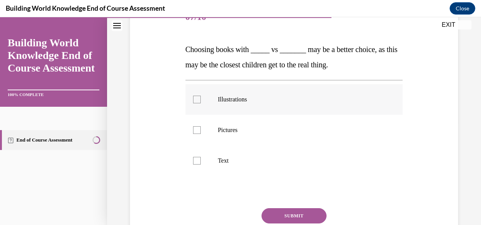
click at [200, 100] on label "Illustrations" at bounding box center [294, 99] width 218 height 31
click at [200, 100] on input "Illustrations" at bounding box center [197, 100] width 8 height 8
checkbox input "true"
click at [205, 134] on label "Pictures" at bounding box center [294, 130] width 218 height 31
click at [201, 134] on input "Pictures" at bounding box center [197, 130] width 8 height 8
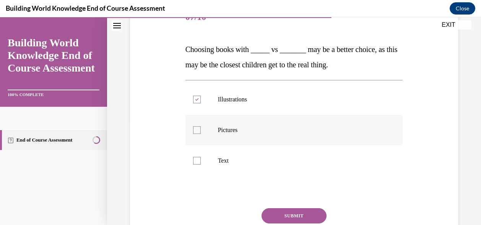
checkbox input "true"
click at [293, 213] on button "SUBMIT" at bounding box center [294, 215] width 65 height 15
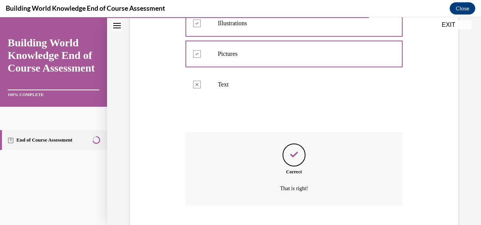
scroll to position [227, 0]
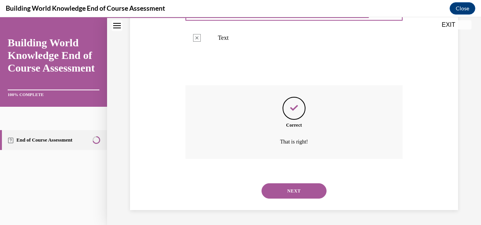
click at [299, 192] on button "NEXT" at bounding box center [294, 190] width 65 height 15
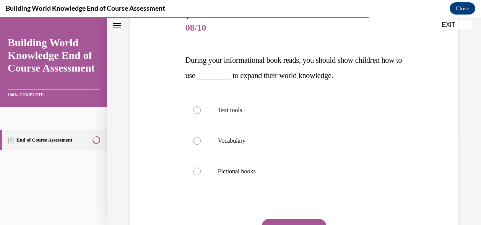
scroll to position [95, 0]
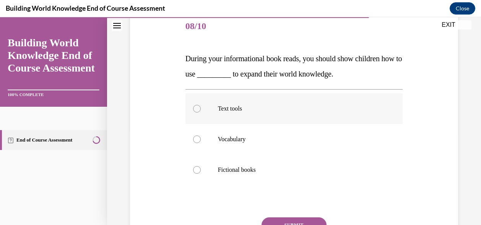
click at [205, 113] on label "Text tools" at bounding box center [294, 108] width 218 height 31
click at [201, 112] on input "Text tools" at bounding box center [197, 109] width 8 height 8
radio input "true"
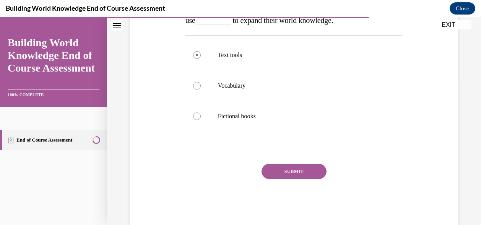
click at [288, 177] on button "SUBMIT" at bounding box center [294, 171] width 65 height 15
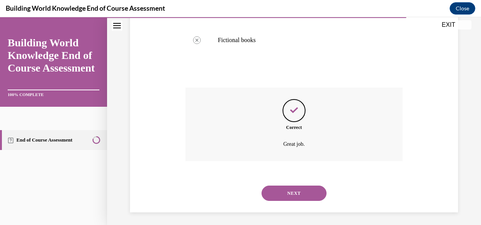
scroll to position [227, 0]
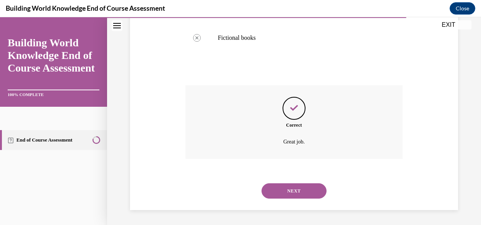
click at [287, 189] on button "NEXT" at bounding box center [294, 190] width 65 height 15
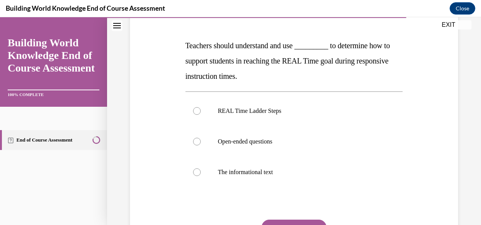
scroll to position [112, 0]
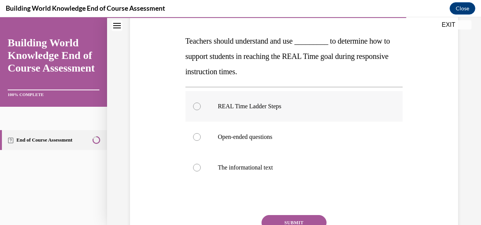
click at [199, 108] on label "REAL Time Ladder Steps" at bounding box center [294, 106] width 218 height 31
click at [199, 108] on input "REAL Time Ladder Steps" at bounding box center [197, 106] width 8 height 8
radio input "true"
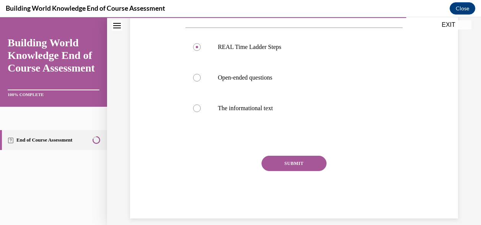
click at [298, 165] on button "SUBMIT" at bounding box center [294, 163] width 65 height 15
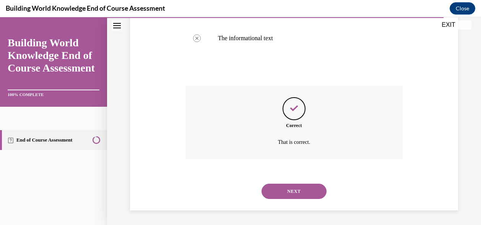
scroll to position [242, 0]
click at [288, 190] on button "NEXT" at bounding box center [294, 190] width 65 height 15
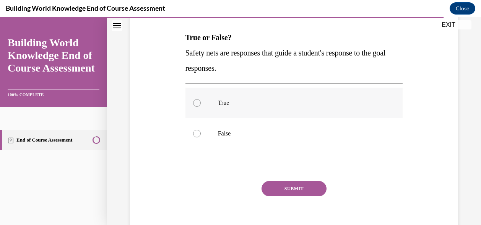
click at [205, 103] on label "True" at bounding box center [294, 103] width 218 height 31
click at [201, 103] on input "True" at bounding box center [197, 103] width 8 height 8
radio input "true"
click at [307, 195] on button "SUBMIT" at bounding box center [294, 188] width 65 height 15
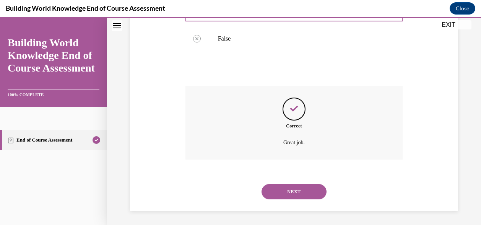
scroll to position [211, 0]
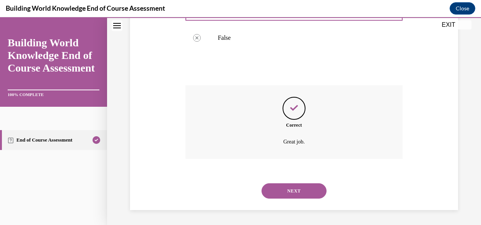
click at [305, 192] on button "NEXT" at bounding box center [294, 190] width 65 height 15
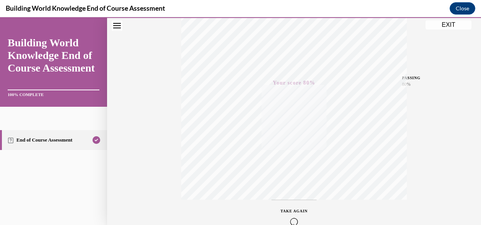
scroll to position [0, 0]
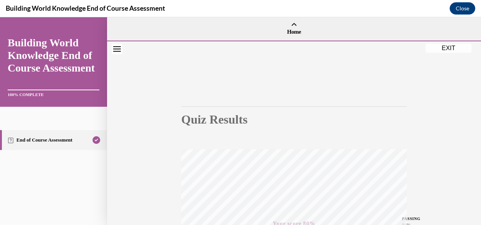
click at [443, 50] on button "EXIT" at bounding box center [449, 48] width 46 height 9
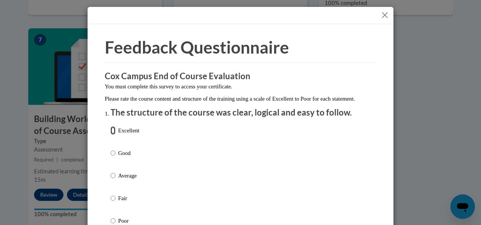
click at [111, 135] on input "Excellent" at bounding box center [112, 130] width 5 height 8
radio input "true"
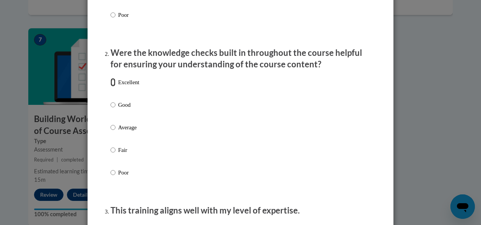
click at [112, 86] on input "Excellent" at bounding box center [112, 82] width 5 height 8
radio input "true"
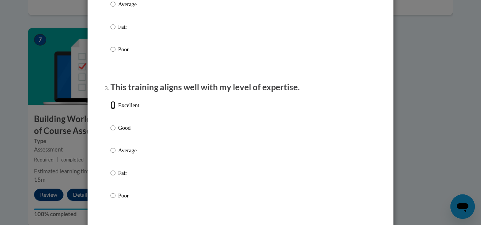
click at [111, 109] on input "Excellent" at bounding box center [112, 105] width 5 height 8
radio input "true"
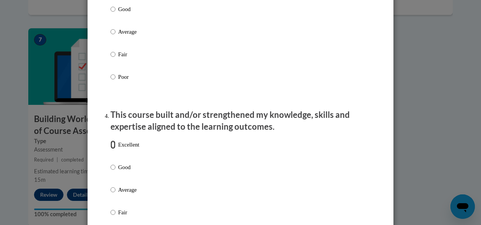
click at [110, 148] on input "Excellent" at bounding box center [112, 144] width 5 height 8
radio input "true"
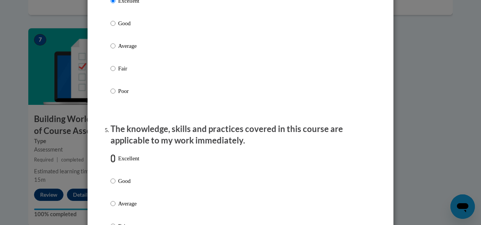
click at [110, 162] on input "Excellent" at bounding box center [112, 158] width 5 height 8
radio input "true"
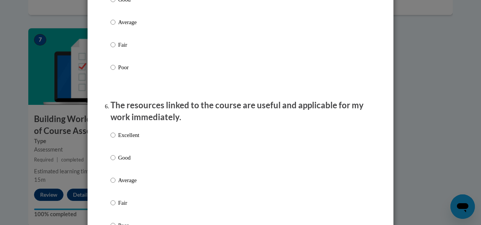
click at [105, 141] on ol "The structure of the course was clear, logical and easy to follow. Excellent Go…" at bounding box center [240, 60] width 271 height 1453
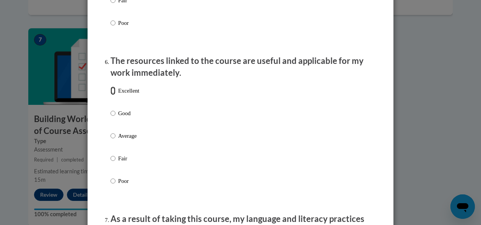
click at [111, 95] on input "Excellent" at bounding box center [112, 90] width 5 height 8
radio input "true"
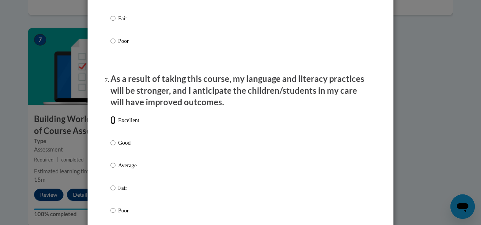
click at [111, 124] on input "Excellent" at bounding box center [112, 120] width 5 height 8
radio input "true"
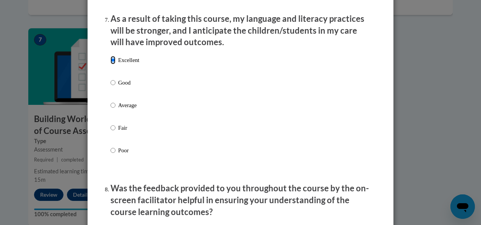
scroll to position [1086, 0]
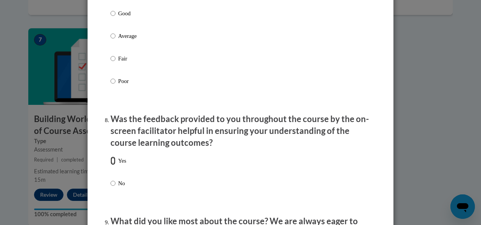
click at [110, 164] on input "Yes" at bounding box center [112, 160] width 5 height 8
radio input "true"
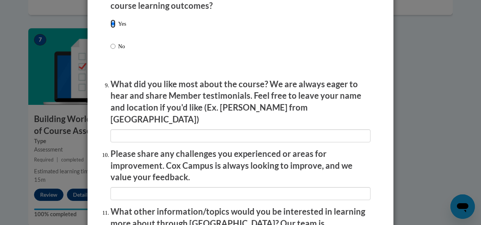
scroll to position [1223, 0]
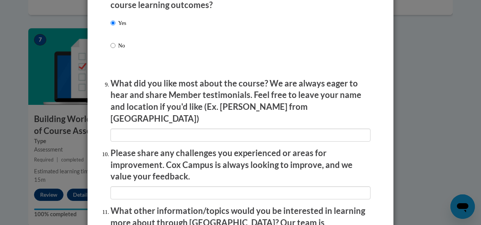
click at [169, 119] on p "What did you like most about the course? We are always eager to hear and share …" at bounding box center [240, 101] width 260 height 47
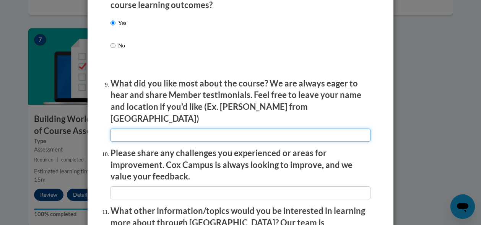
click at [264, 132] on input "textbox" at bounding box center [240, 134] width 260 height 13
type input "Very useful"
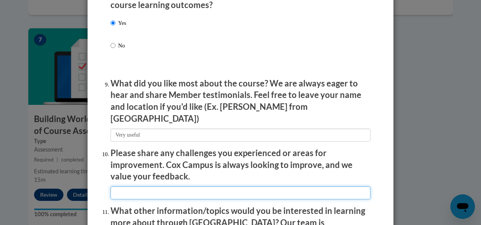
click at [145, 190] on input "textbox" at bounding box center [240, 192] width 260 height 13
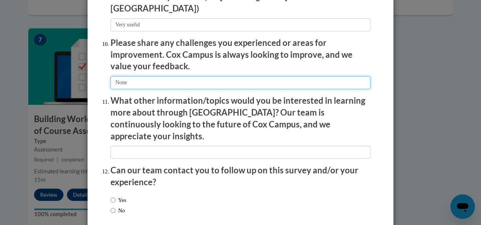
scroll to position [1343, 0]
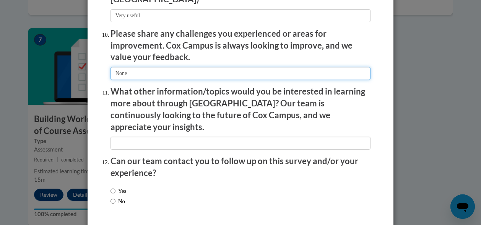
type input "None"
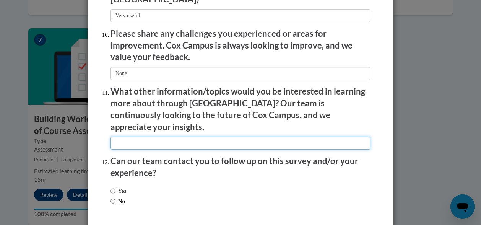
click at [218, 136] on input "textbox" at bounding box center [240, 142] width 260 height 13
type input "This was great to learn"
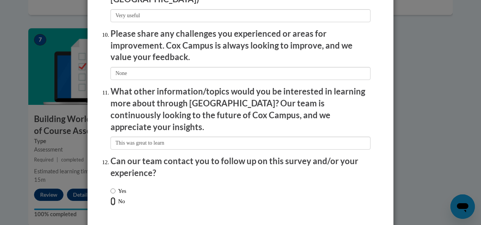
click at [112, 197] on input "No" at bounding box center [112, 201] width 5 height 8
radio input "true"
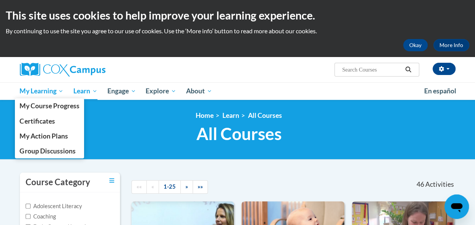
click at [43, 91] on span "My Learning" at bounding box center [41, 90] width 44 height 9
click at [69, 107] on span "My Course Progress" at bounding box center [49, 106] width 60 height 8
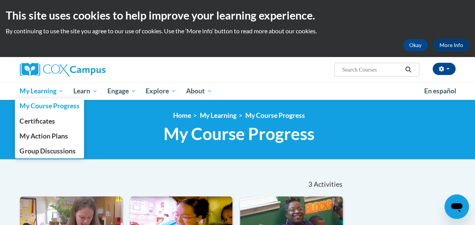
click at [39, 95] on span "My Learning" at bounding box center [41, 90] width 44 height 9
click at [43, 119] on span "Certificates" at bounding box center [36, 121] width 35 height 8
